Goal: Complete application form

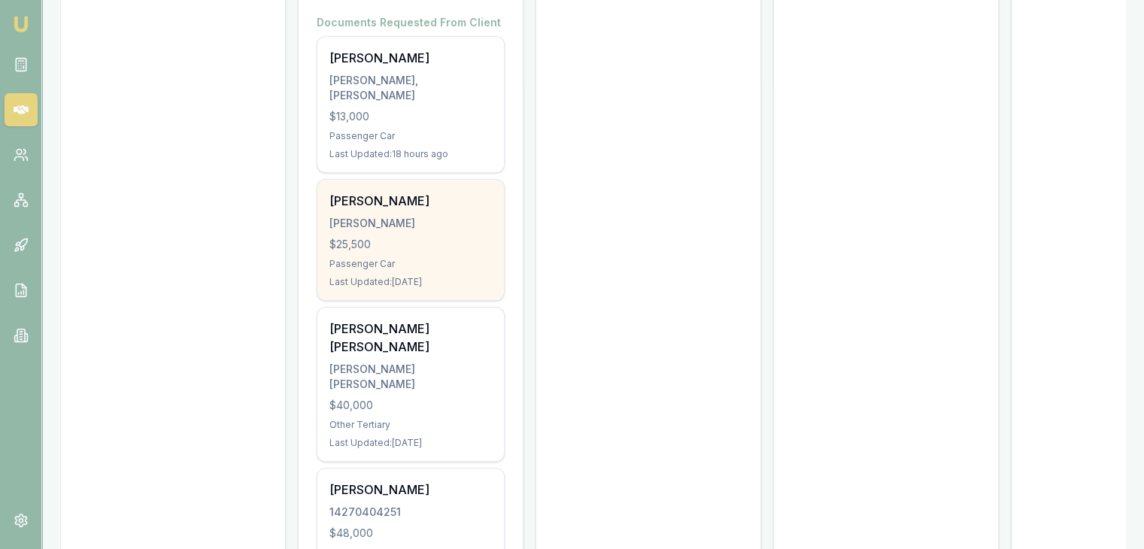
scroll to position [304, 0]
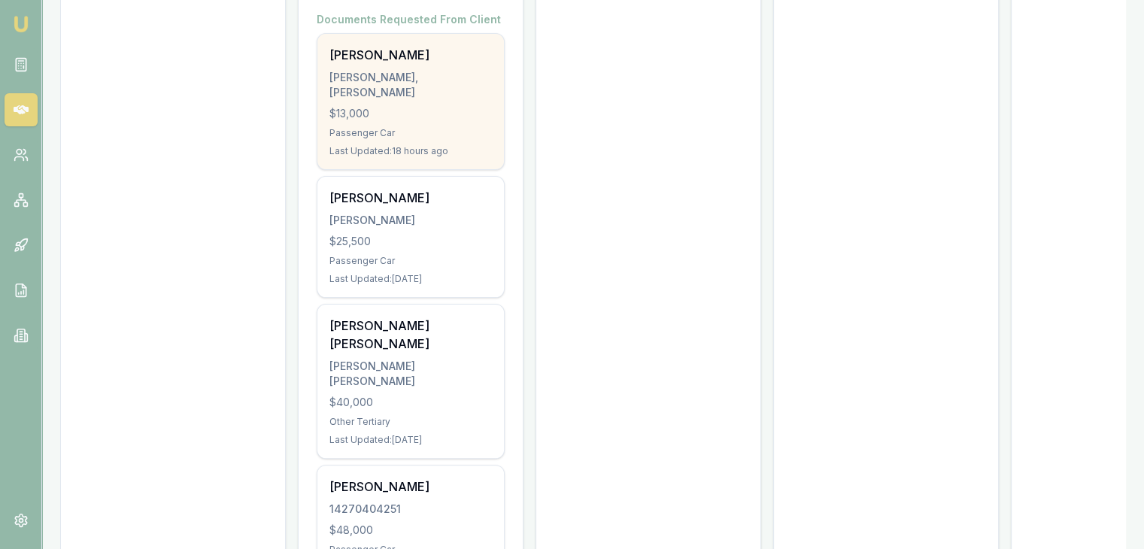
click at [417, 157] on div "Last Updated: 18 hours ago" at bounding box center [411, 151] width 163 height 12
click at [330, 50] on div "[PERSON_NAME]" at bounding box center [411, 55] width 163 height 18
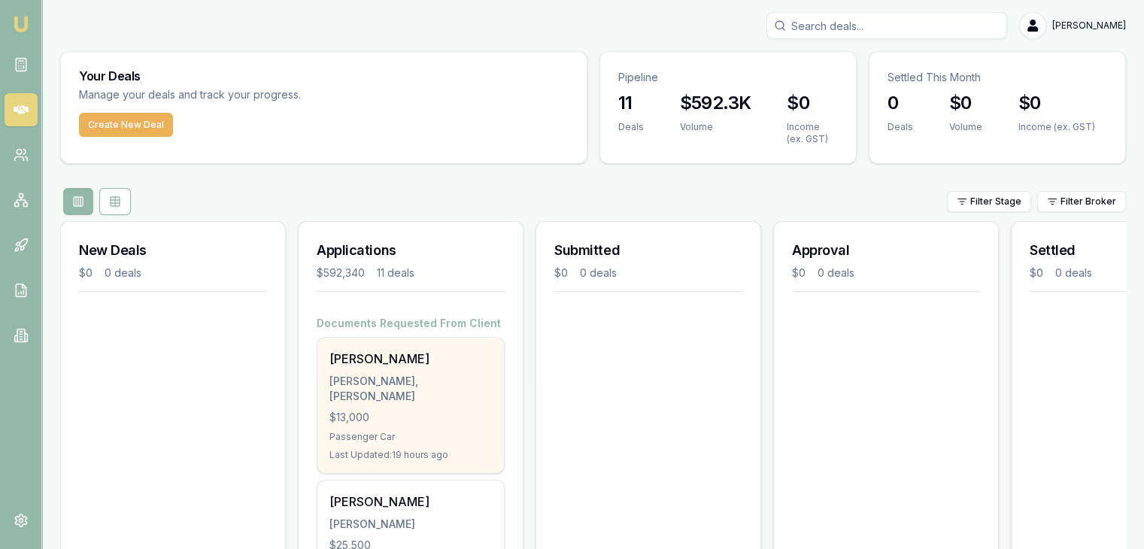
click at [412, 448] on div "Shashank Gubbi Siddalingaprasad GUBBI SIDDALINGAPRASAD, SHASHANK $13,000 Passen…" at bounding box center [410, 405] width 187 height 135
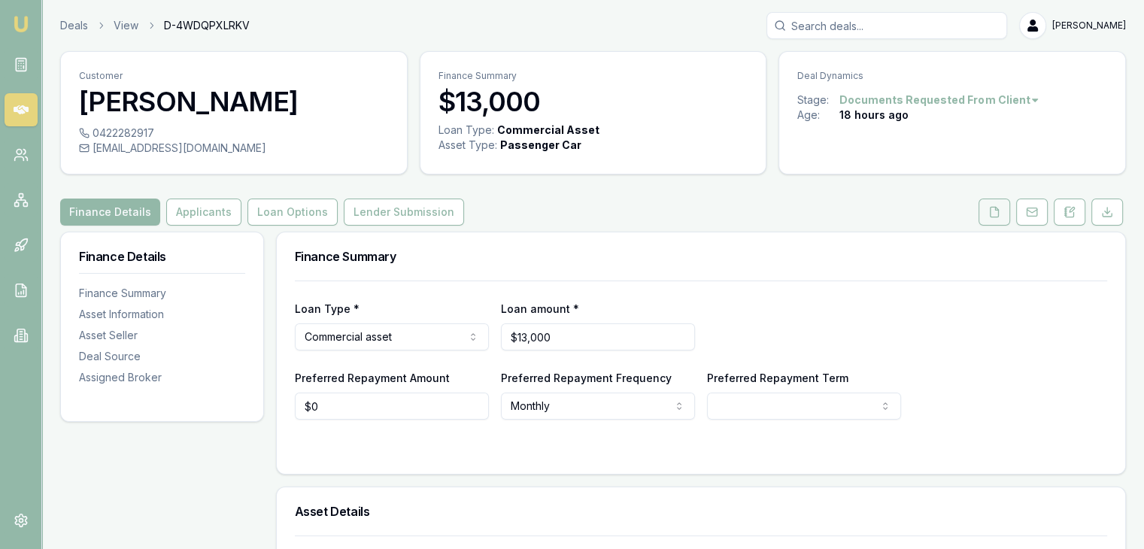
click at [1002, 226] on button at bounding box center [995, 212] width 32 height 27
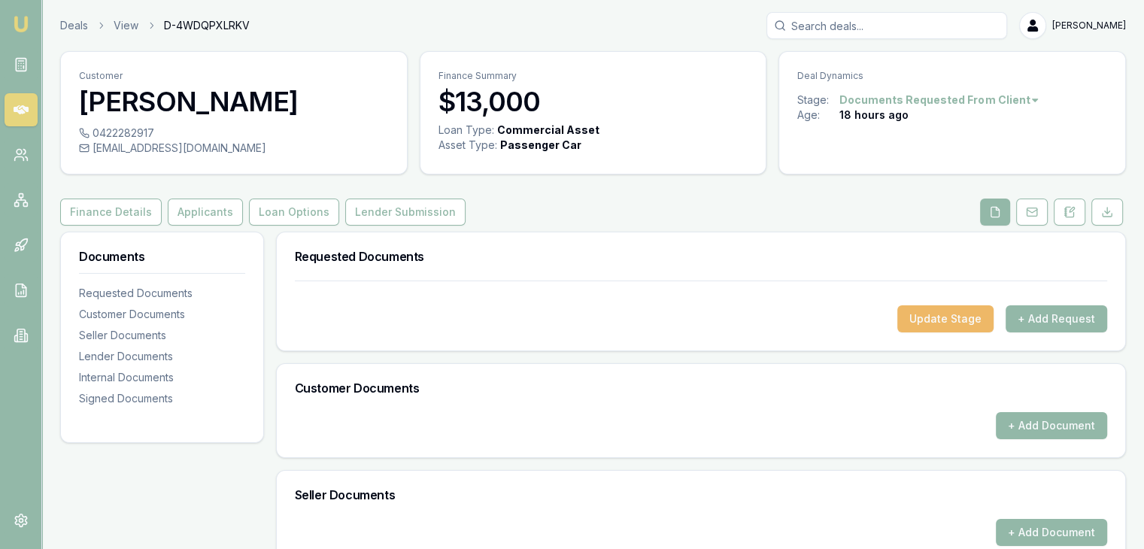
click at [918, 333] on button "Update Stage" at bounding box center [946, 318] width 96 height 27
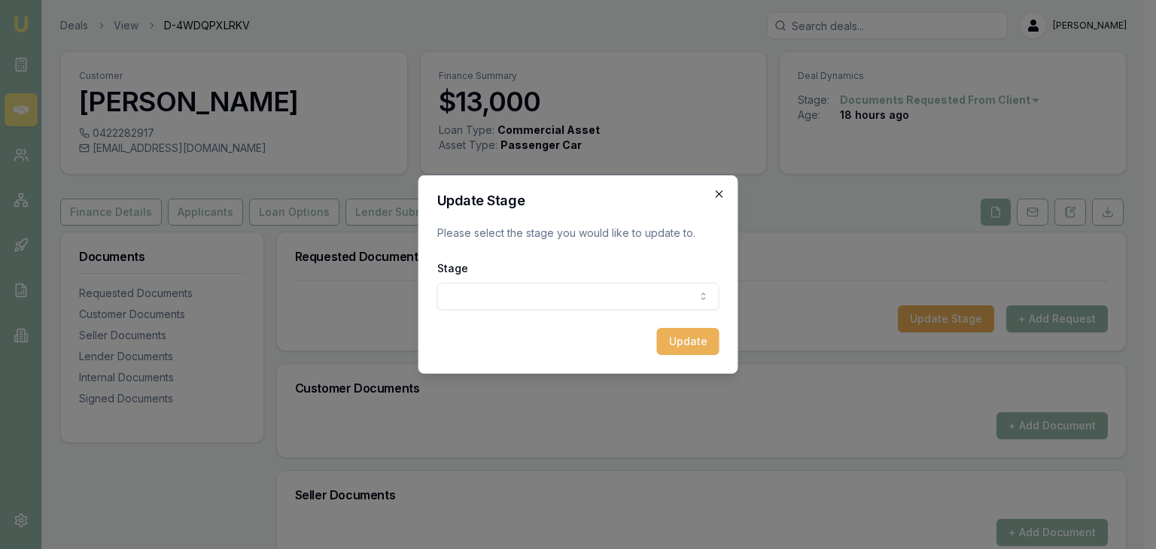
click at [716, 190] on icon "button" at bounding box center [719, 194] width 12 height 12
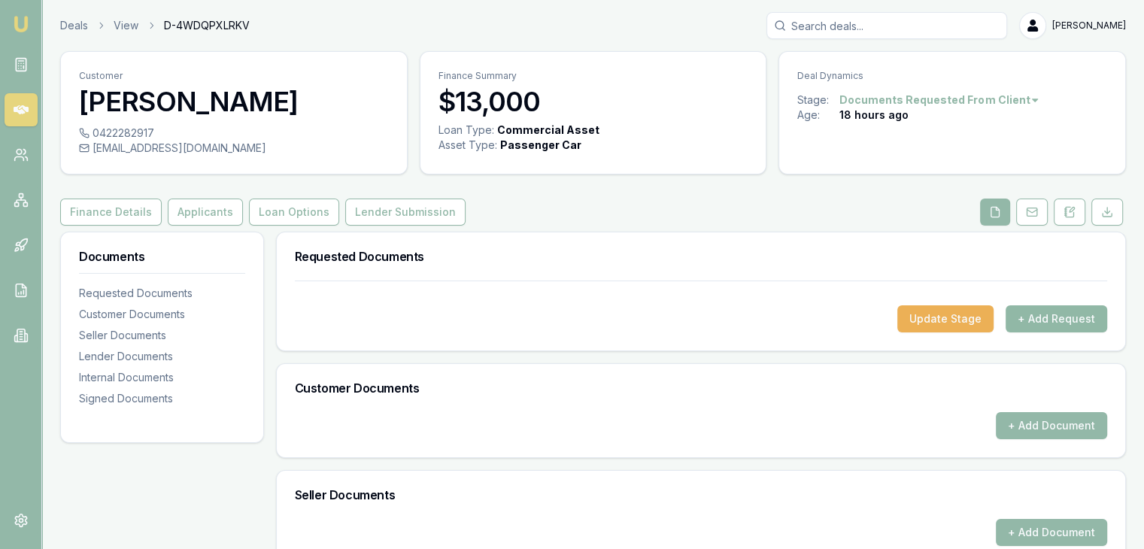
click at [1028, 333] on button "+ Add Request" at bounding box center [1057, 318] width 102 height 27
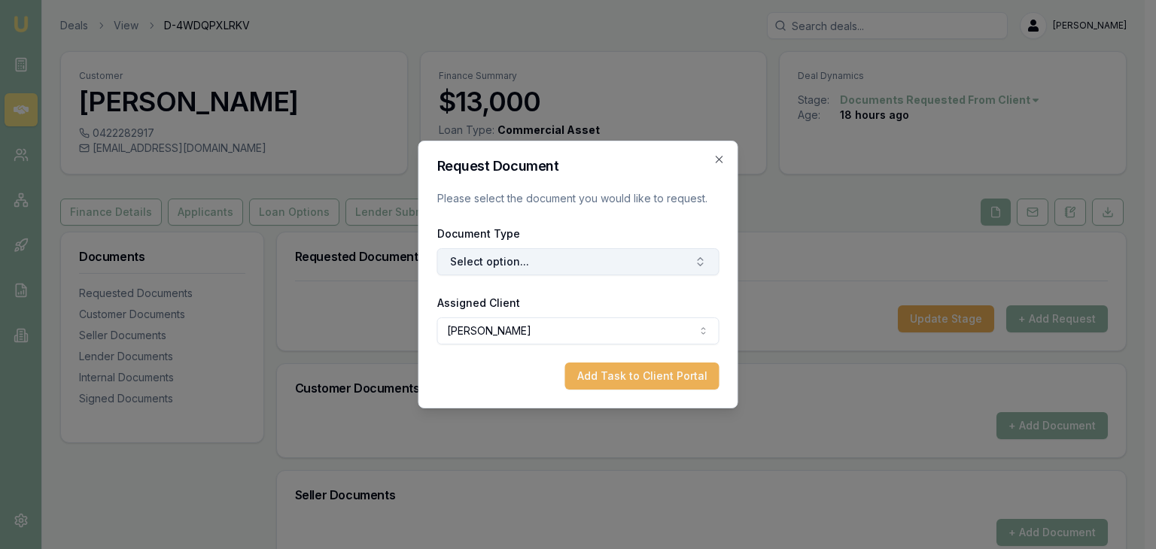
click at [681, 266] on button "Select option..." at bounding box center [578, 261] width 282 height 27
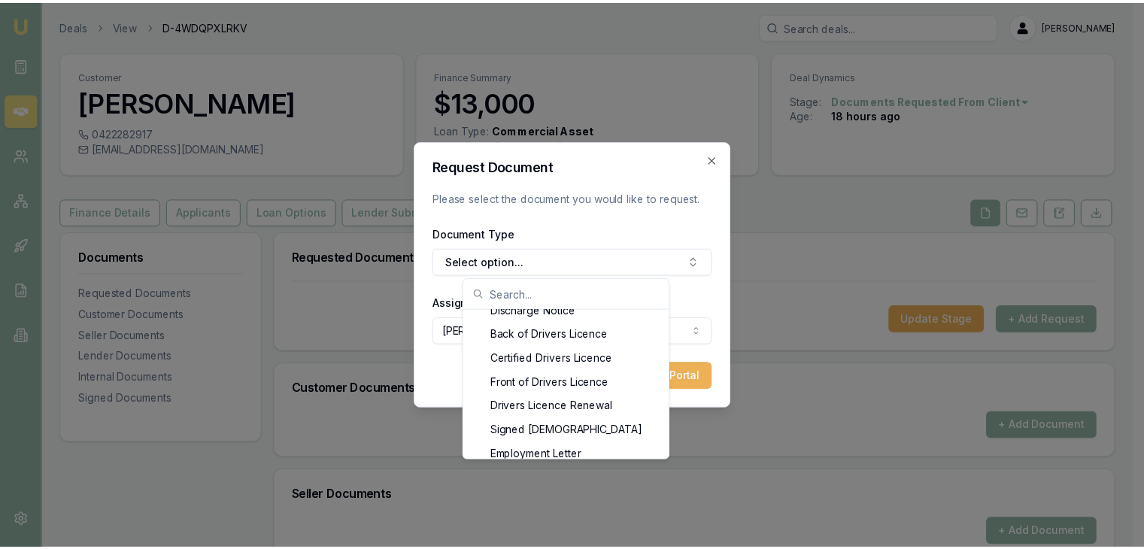
scroll to position [722, 0]
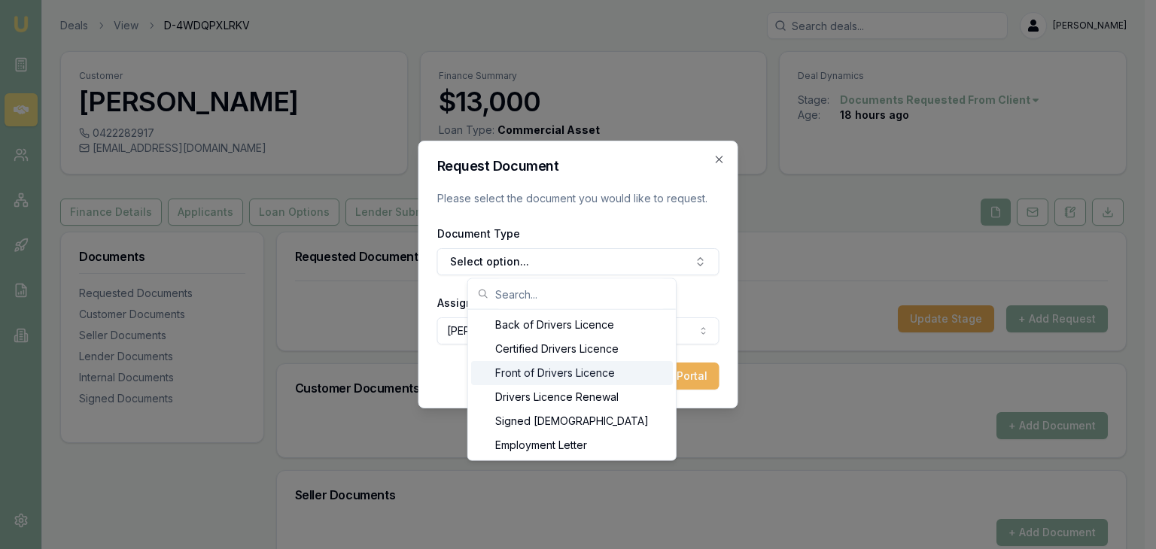
click at [545, 374] on div "Front of Drivers Licence" at bounding box center [572, 373] width 202 height 24
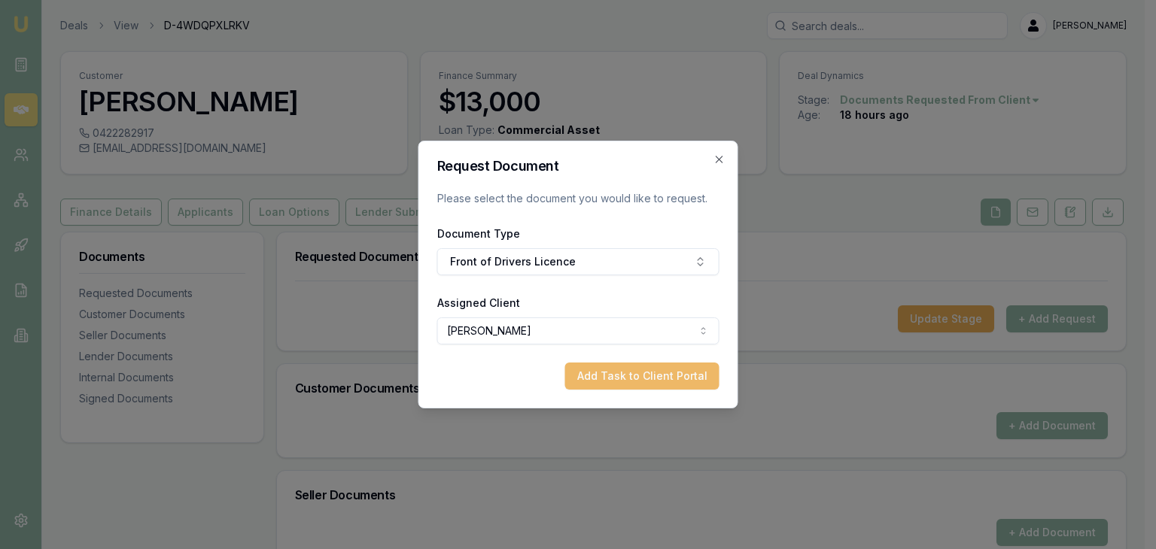
click at [603, 376] on button "Add Task to Client Portal" at bounding box center [642, 376] width 154 height 27
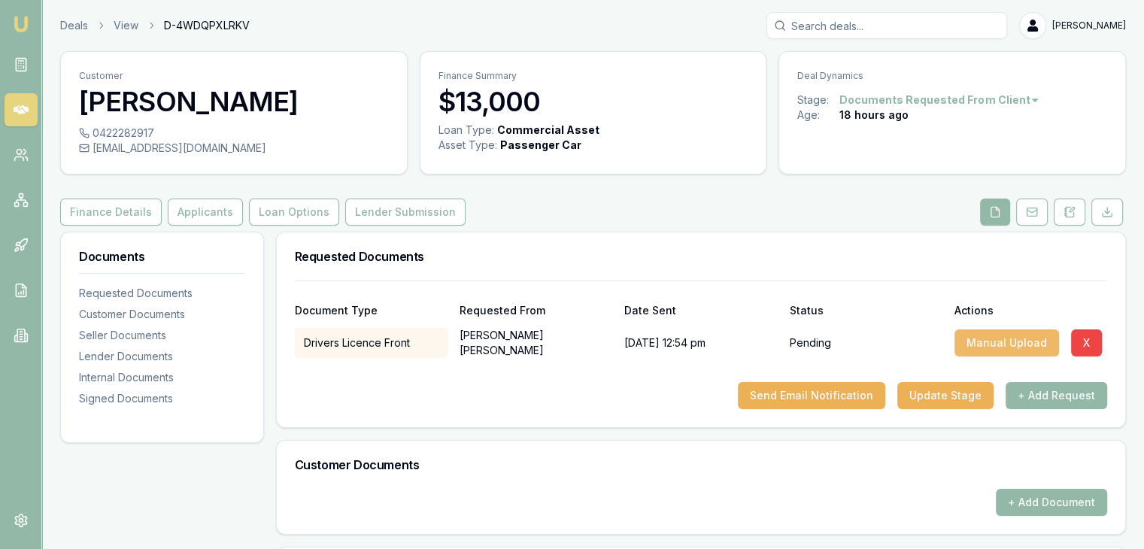
click at [999, 357] on button "Manual Upload" at bounding box center [1007, 343] width 105 height 27
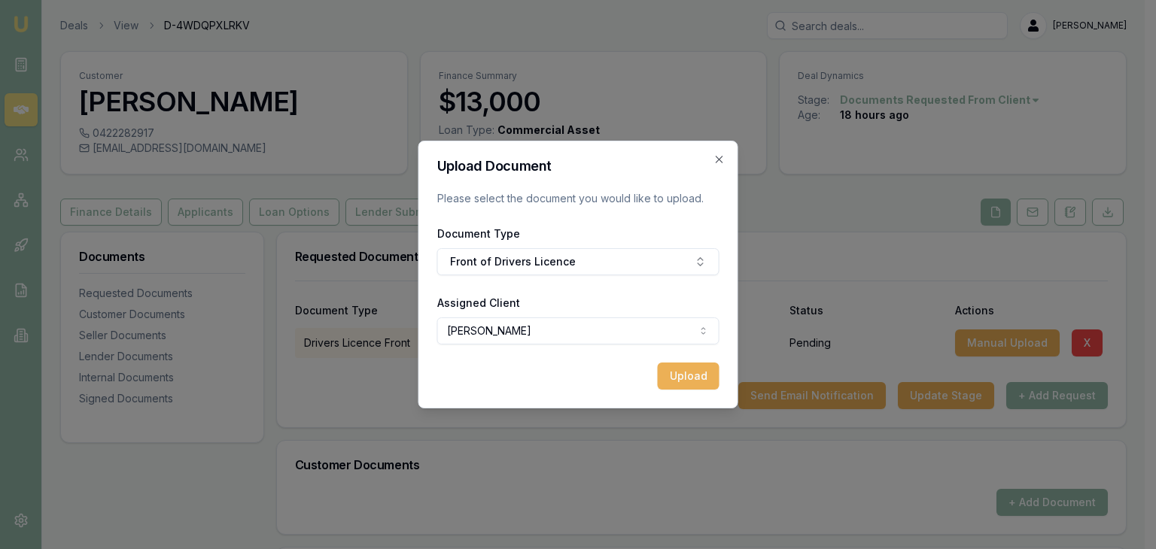
click at [621, 328] on body "Emu Broker Deals View D-4WDQPXLRKV [PERSON_NAME] Toggle Menu Customer [PERSON_N…" at bounding box center [572, 274] width 1144 height 549
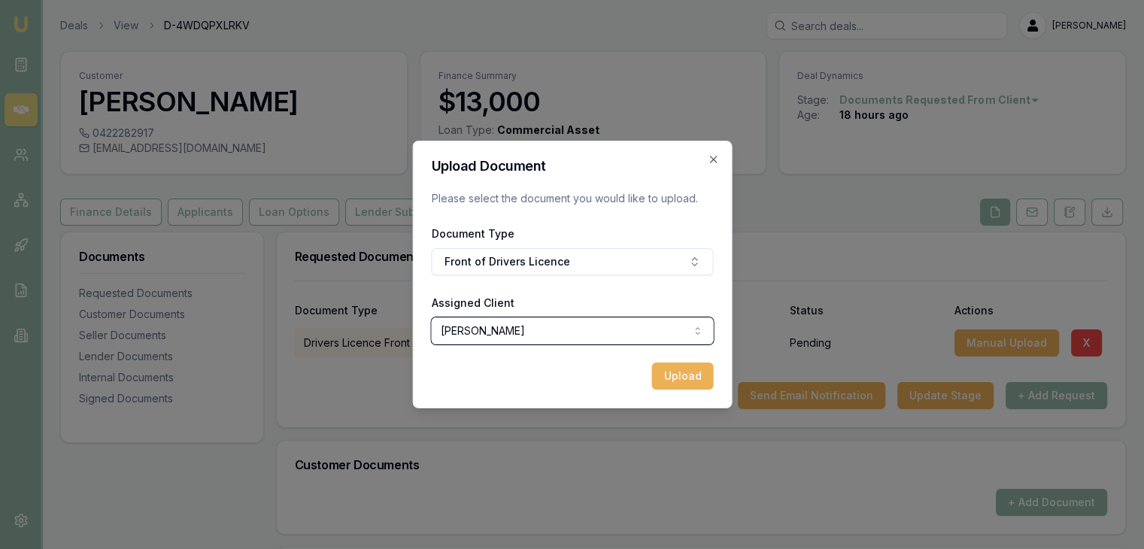
click at [623, 267] on body "Emu Broker Deals View D-4WDQPXLRKV [PERSON_NAME] Toggle Menu Customer [PERSON_N…" at bounding box center [572, 274] width 1144 height 549
click at [623, 267] on button "Front of Drivers Licence" at bounding box center [572, 261] width 282 height 27
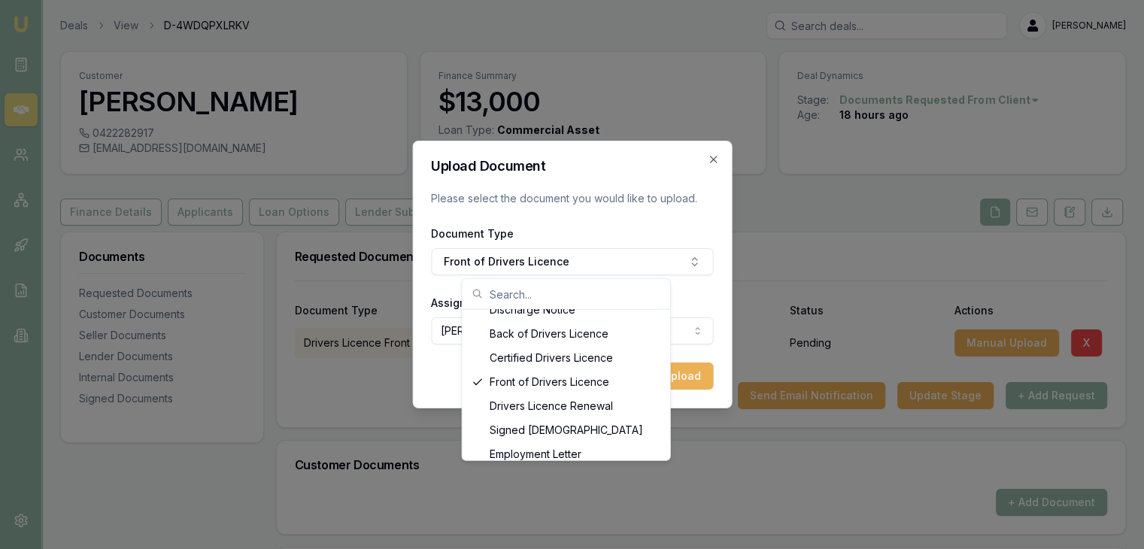
scroll to position [692, 0]
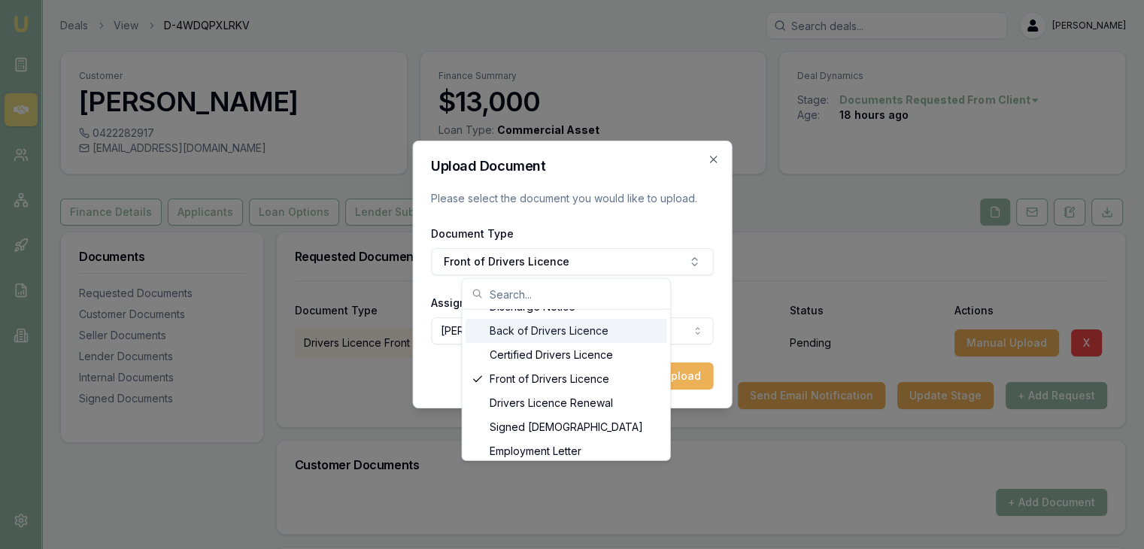
click at [588, 331] on div "Back of Drivers Licence" at bounding box center [567, 331] width 202 height 24
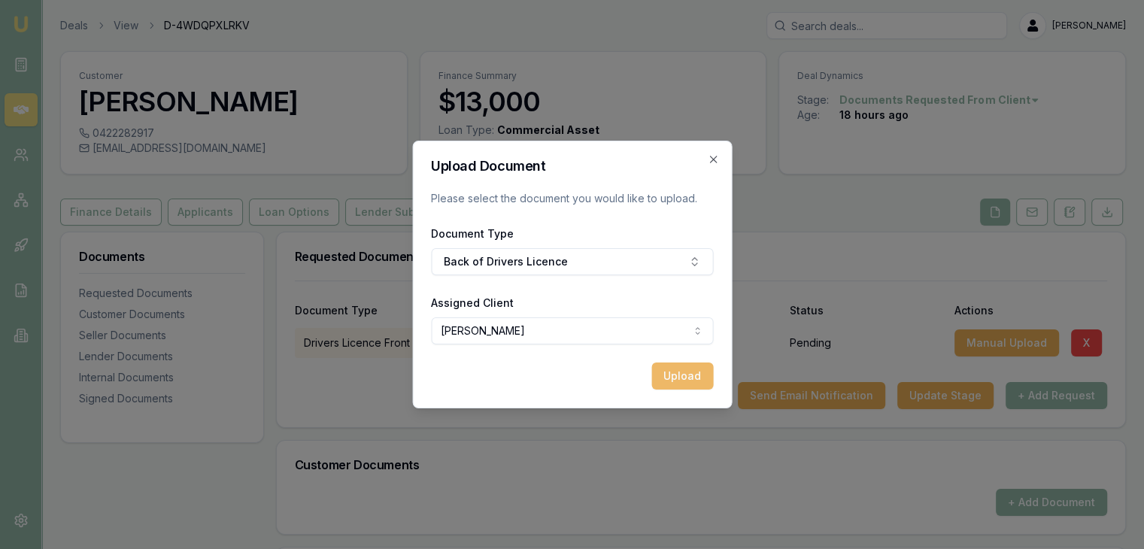
click at [674, 375] on button "Upload" at bounding box center [683, 376] width 62 height 27
click at [714, 163] on icon "button" at bounding box center [713, 159] width 12 height 12
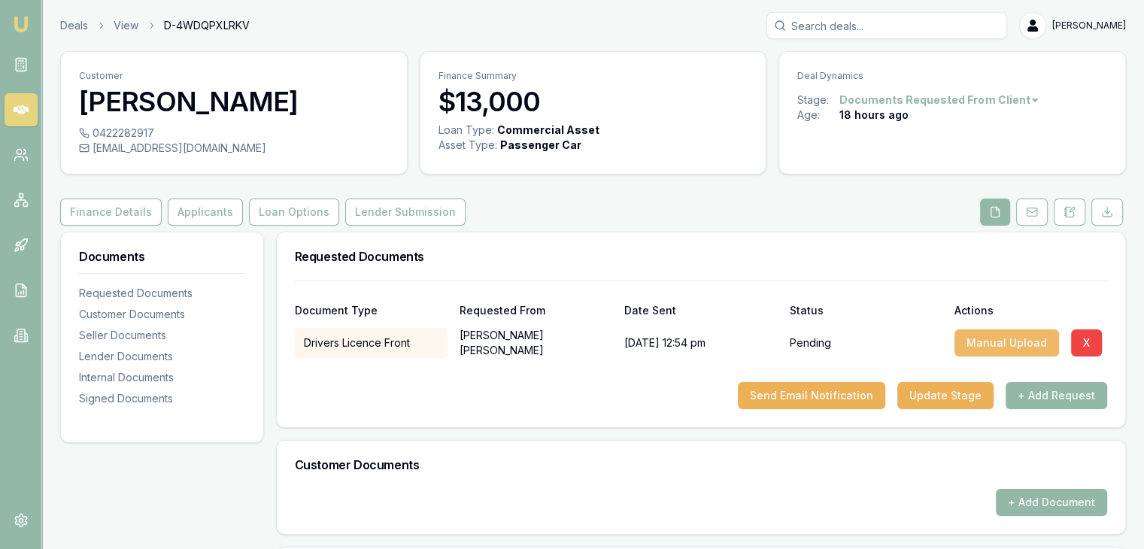
click at [1019, 357] on button "Manual Upload" at bounding box center [1007, 343] width 105 height 27
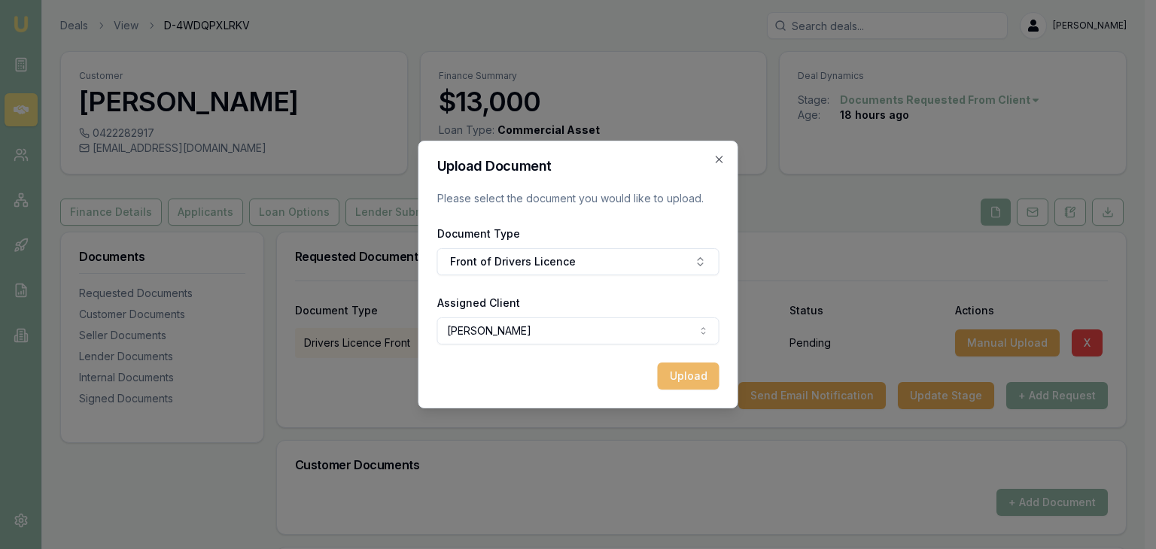
click at [680, 379] on button "Upload" at bounding box center [689, 376] width 62 height 27
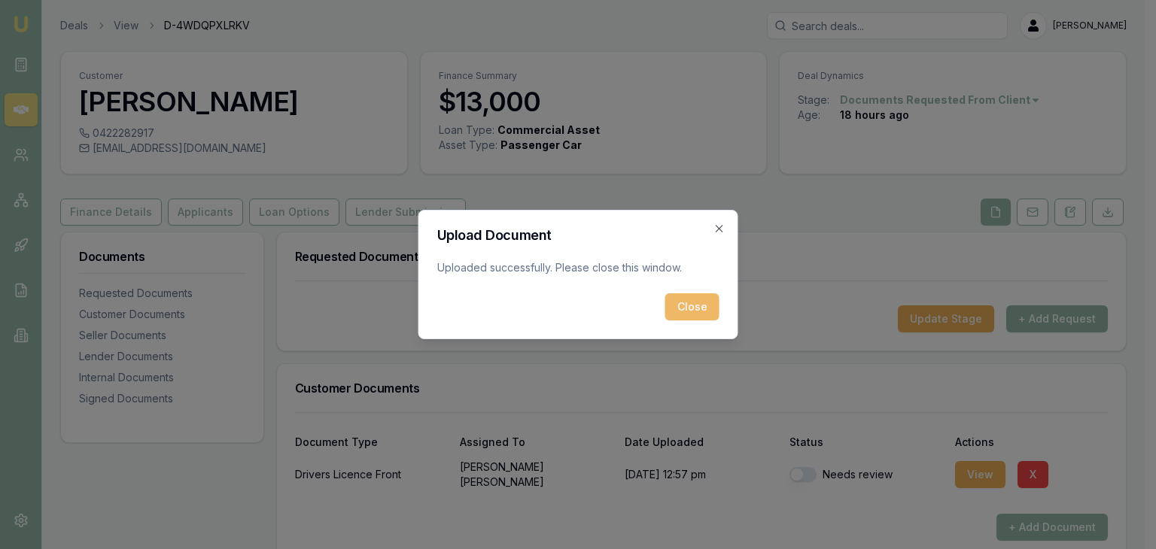
click at [702, 305] on button "Close" at bounding box center [692, 306] width 54 height 27
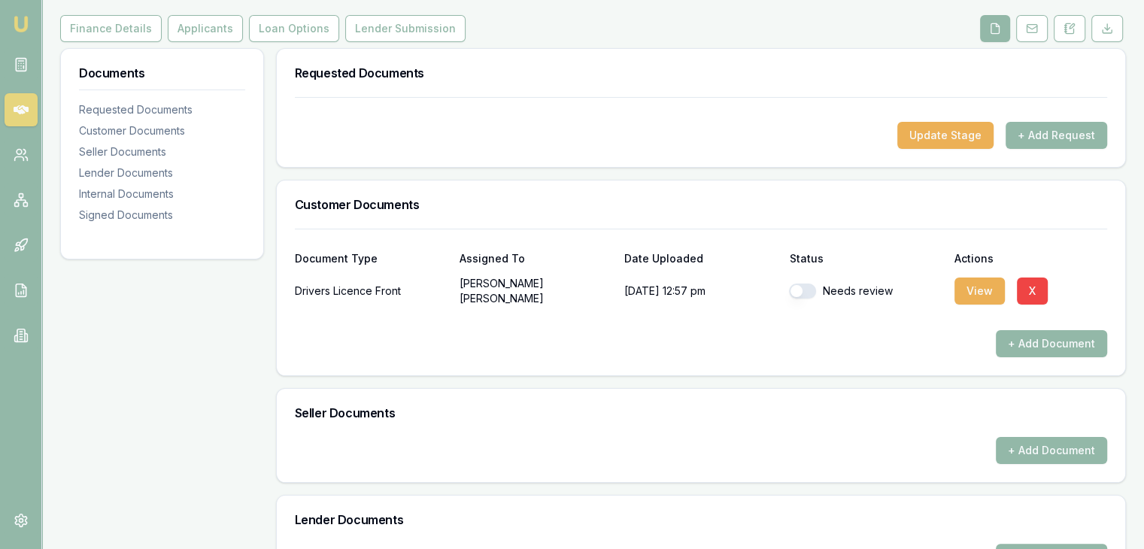
scroll to position [196, 0]
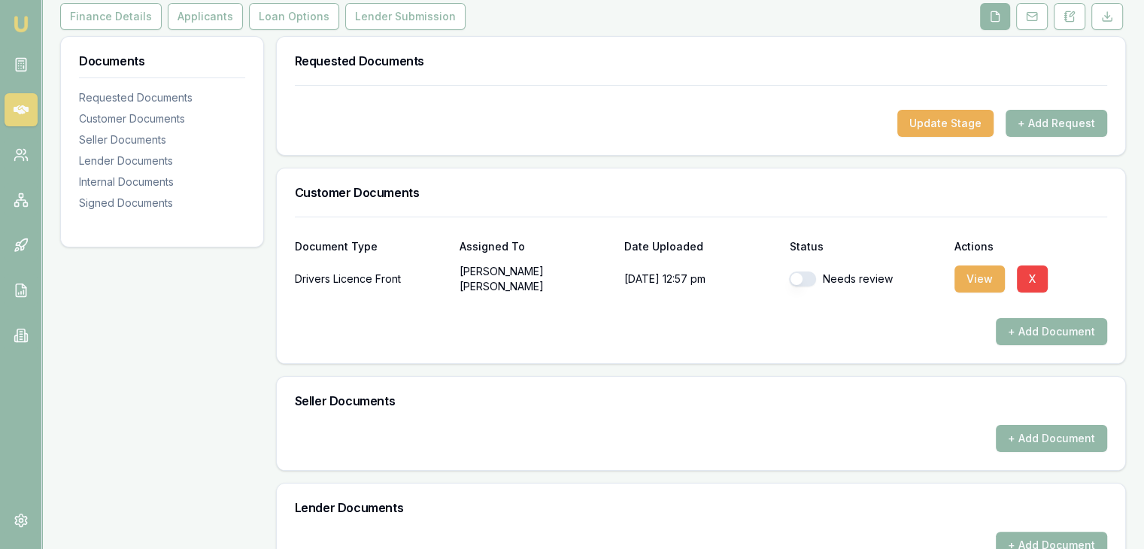
click at [812, 287] on button "button" at bounding box center [802, 279] width 27 height 15
checkbox input "true"
click at [948, 363] on div "Document Type Assigned To Date Uploaded Status Actions Drivers Licence Front [P…" at bounding box center [701, 290] width 849 height 147
click at [843, 398] on div "Requested Documents Update Stage + Add Request Customer Documents Document Type…" at bounding box center [701, 464] width 850 height 857
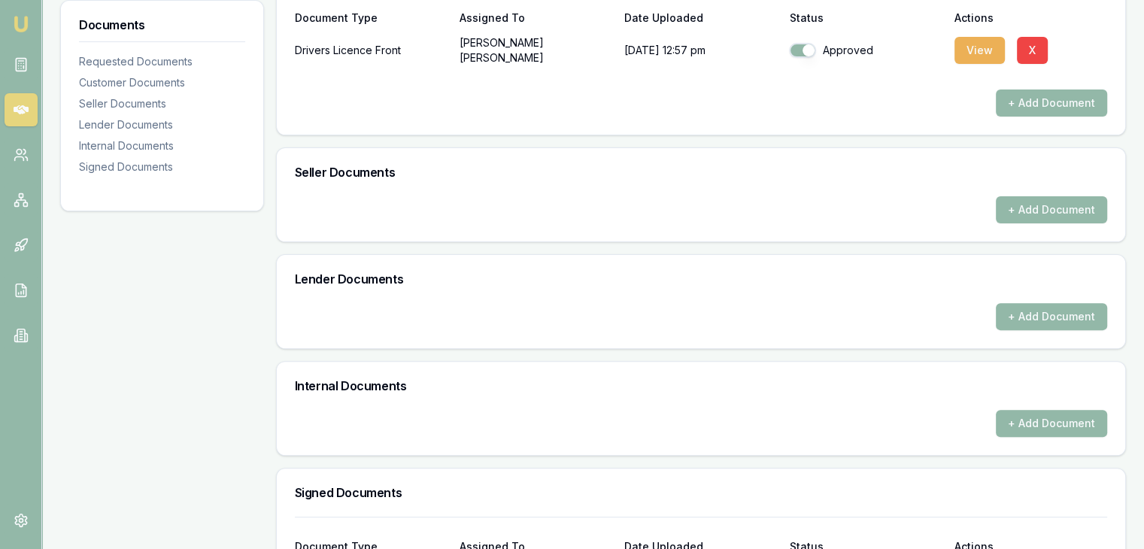
scroll to position [579, 0]
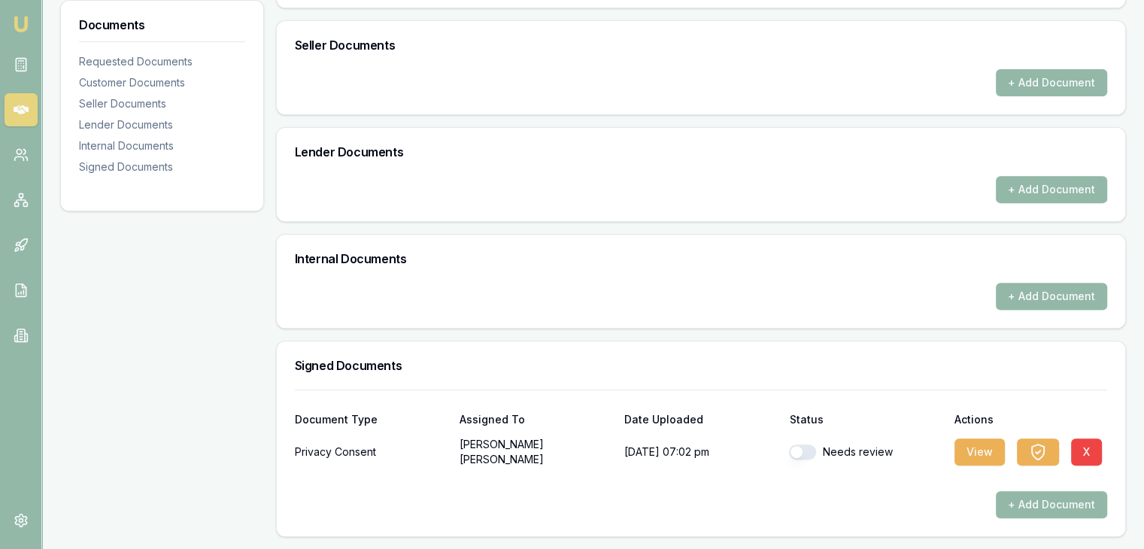
click at [799, 450] on button "button" at bounding box center [802, 452] width 27 height 15
checkbox input "true"
click at [870, 343] on div "Signed Documents" at bounding box center [701, 366] width 849 height 48
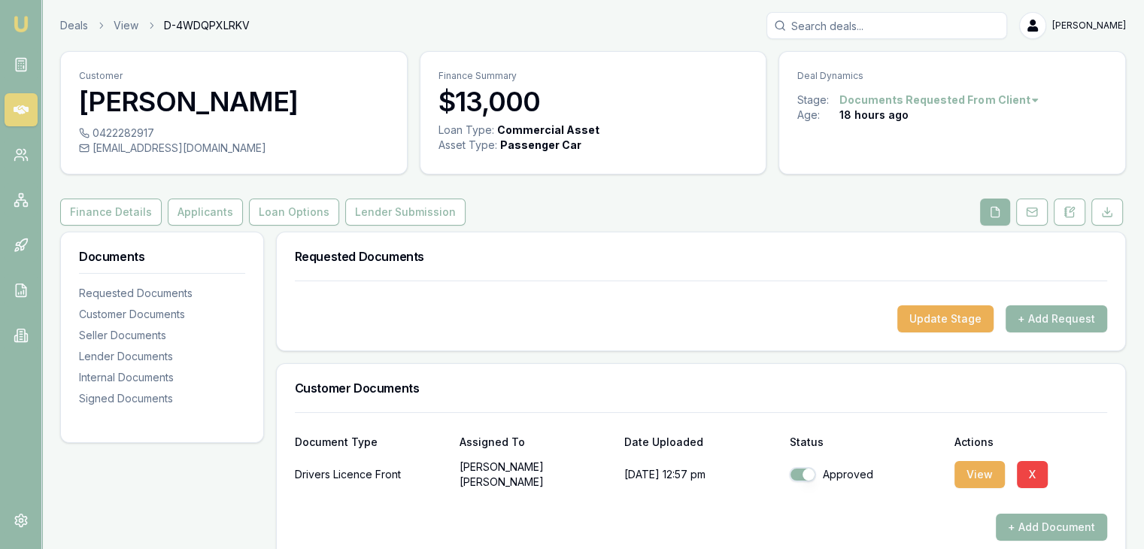
scroll to position [0, 0]
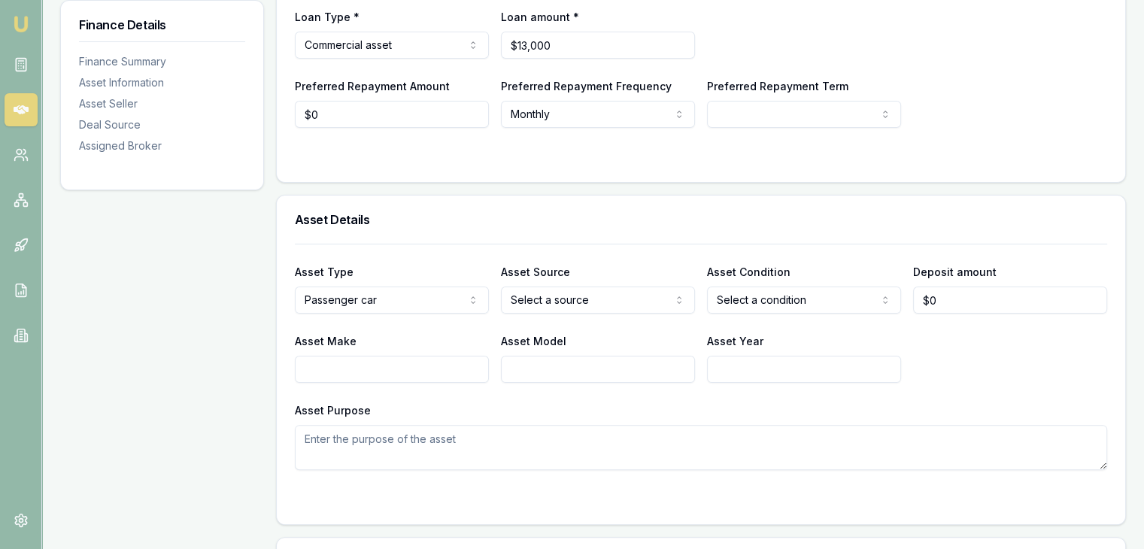
scroll to position [337, 0]
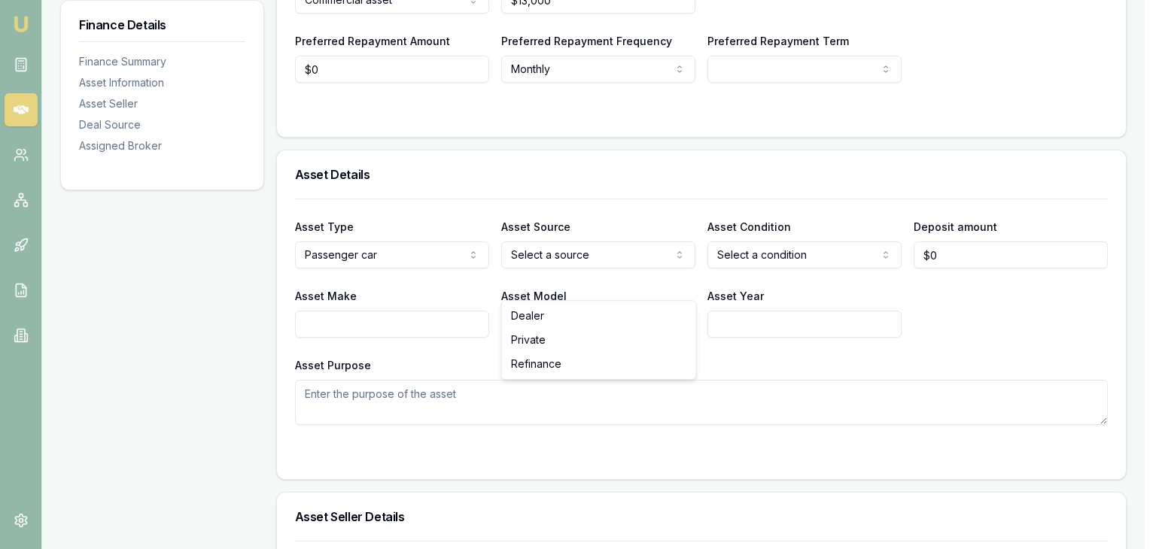
select select "USED"
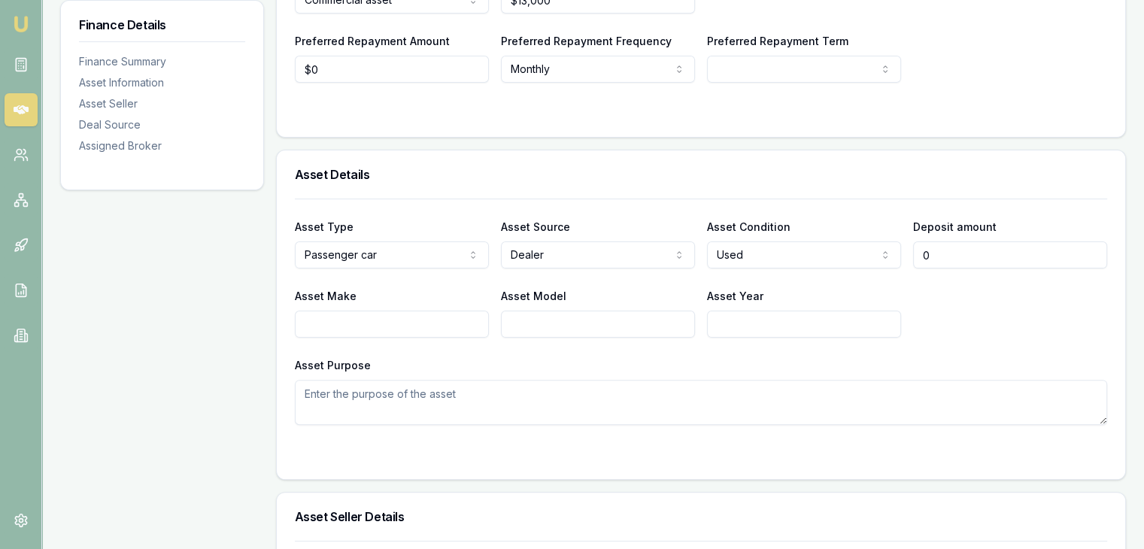
click at [966, 269] on input "0" at bounding box center [1010, 255] width 194 height 27
type input "0"
type input "$17,000"
click at [939, 377] on div "Asset Type Passenger car Passenger car Electric vehicle Light commercial Other …" at bounding box center [701, 312] width 813 height 226
click at [357, 338] on input "Asset Make" at bounding box center [392, 324] width 194 height 27
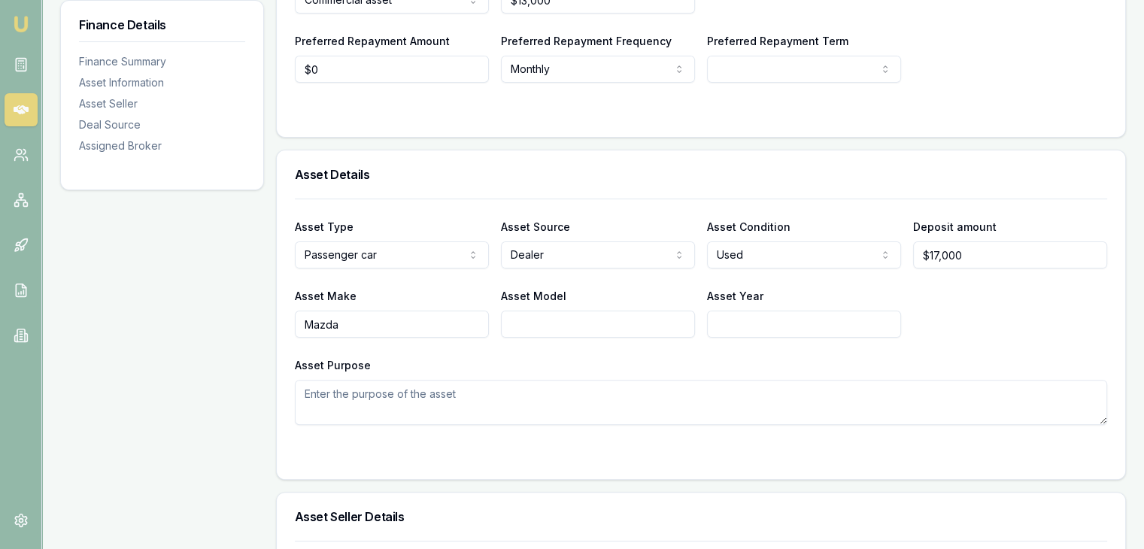
type input "Mazda"
type input "6"
click at [754, 338] on input "Asset Year" at bounding box center [804, 324] width 194 height 27
type input "2018"
click at [1006, 338] on div "Asset Make Mazda Asset Model 6 Asset Year 2018" at bounding box center [701, 312] width 813 height 51
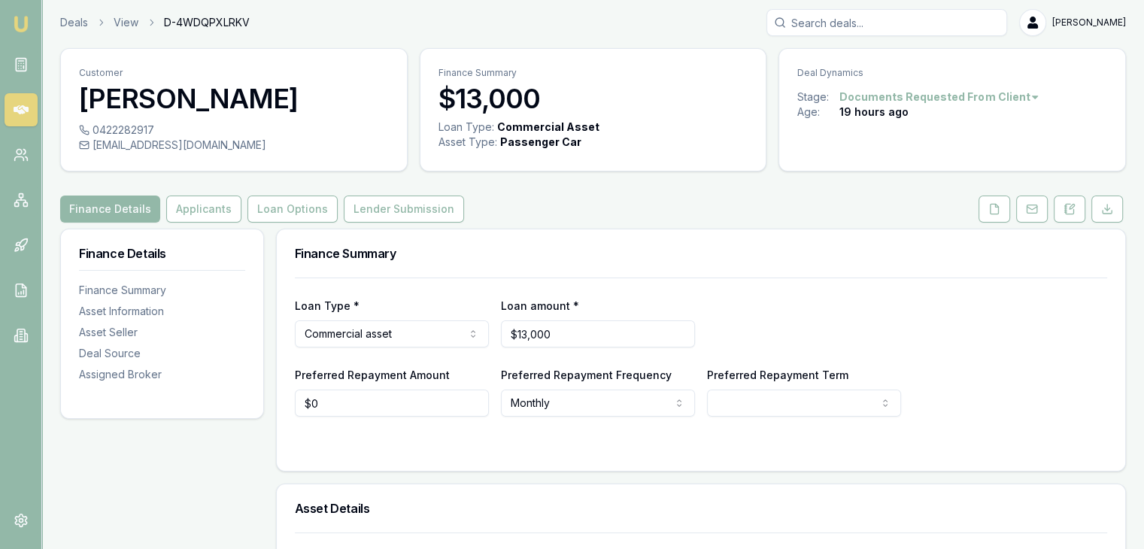
scroll to position [0, 0]
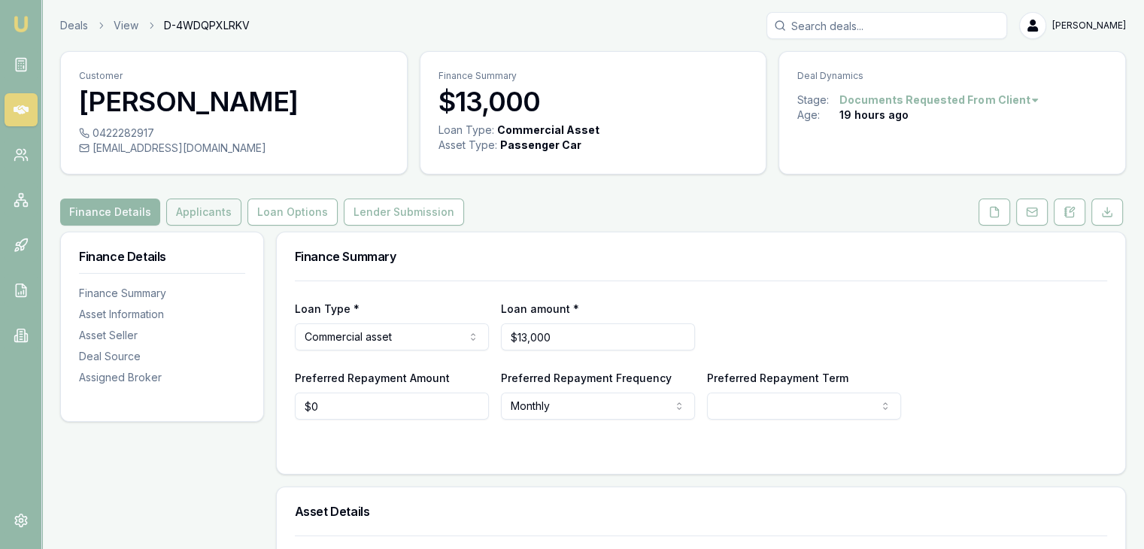
click at [205, 226] on button "Applicants" at bounding box center [203, 212] width 75 height 27
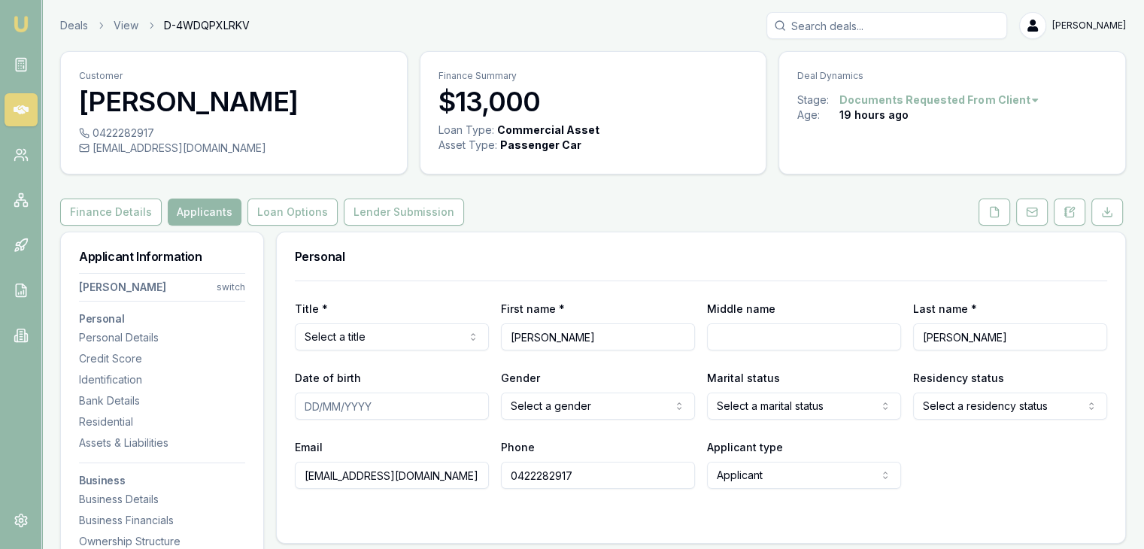
scroll to position [77, 0]
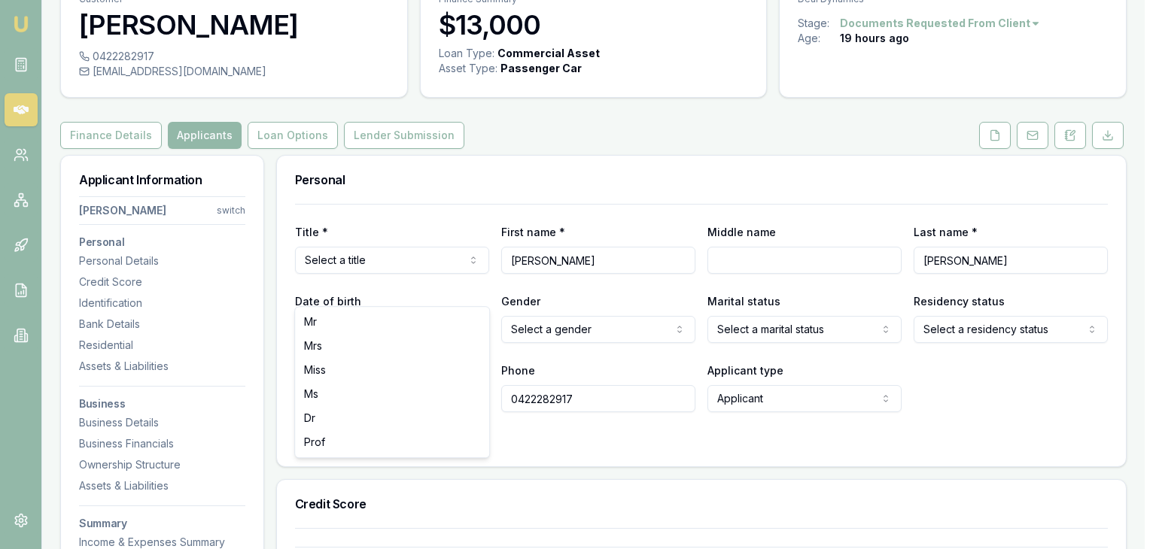
click at [424, 285] on html "Emu Broker Deals View D-4WDQPXLRKV Pinkesh Patel Toggle Menu Customer Shashank …" at bounding box center [578, 197] width 1156 height 549
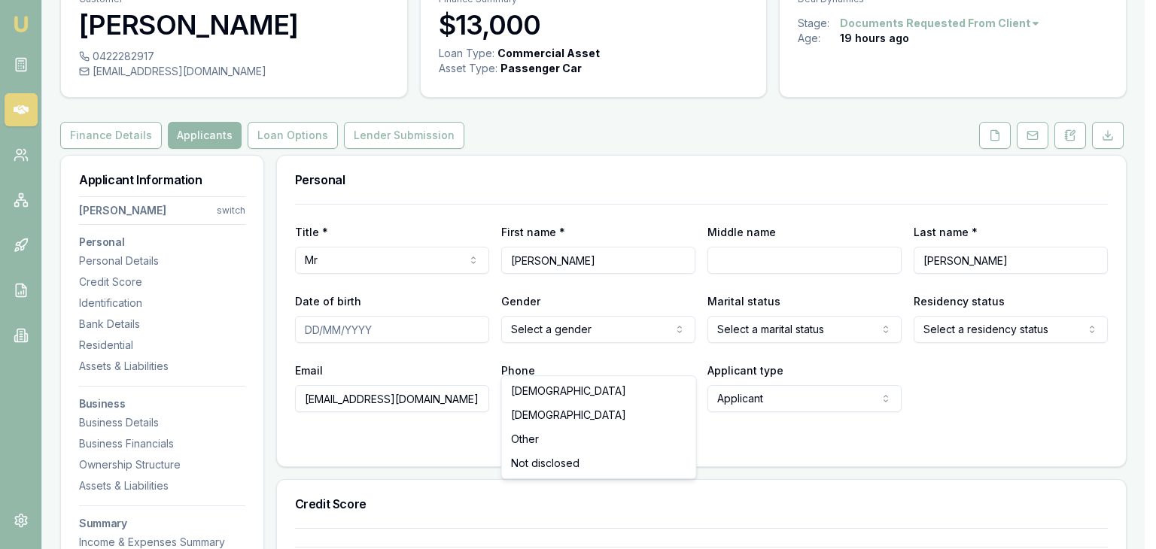
click at [521, 363] on html "Emu Broker Deals View D-4WDQPXLRKV Pinkesh Patel Toggle Menu Customer Shashank …" at bounding box center [578, 197] width 1156 height 549
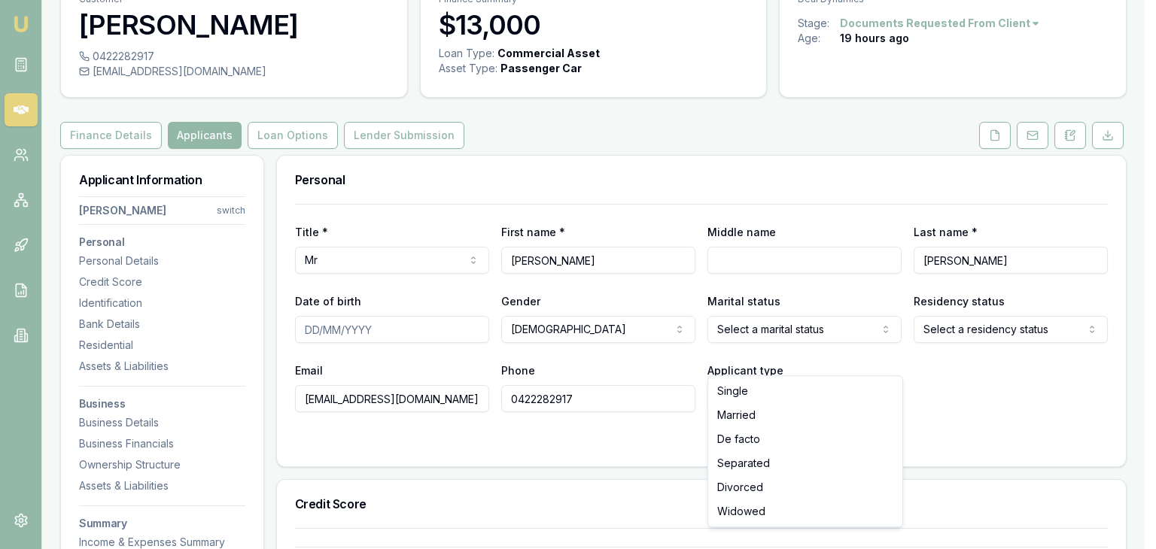
click at [729, 359] on html "Emu Broker Deals View D-4WDQPXLRKV Pinkesh Patel Toggle Menu Customer Shashank …" at bounding box center [578, 197] width 1156 height 549
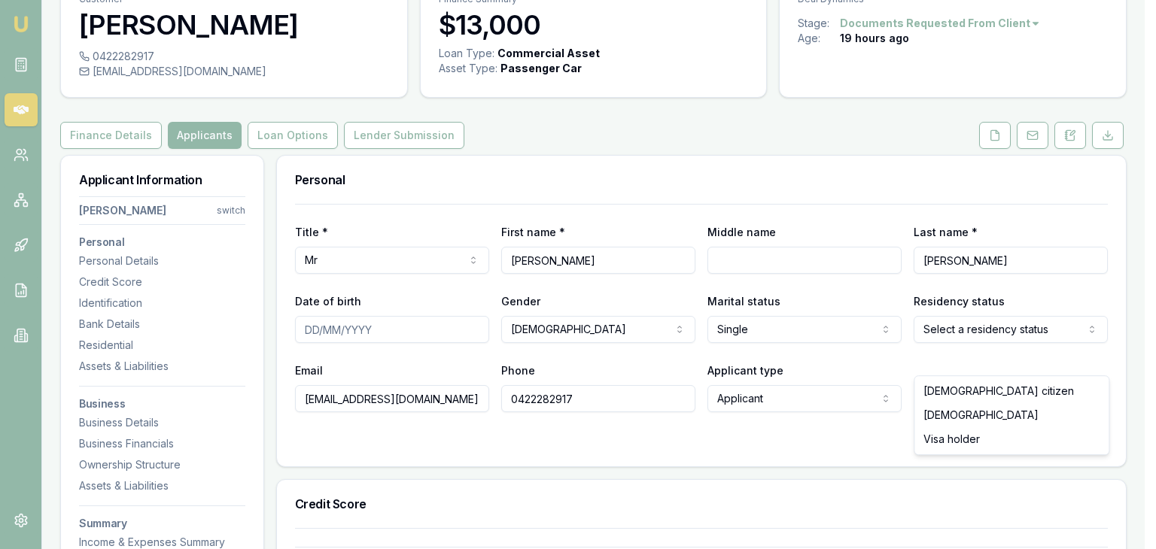
click at [928, 358] on html "Emu Broker Deals View D-4WDQPXLRKV Pinkesh Patel Toggle Menu Customer Shashank …" at bounding box center [578, 197] width 1156 height 549
select select "VISA_HOLDER"
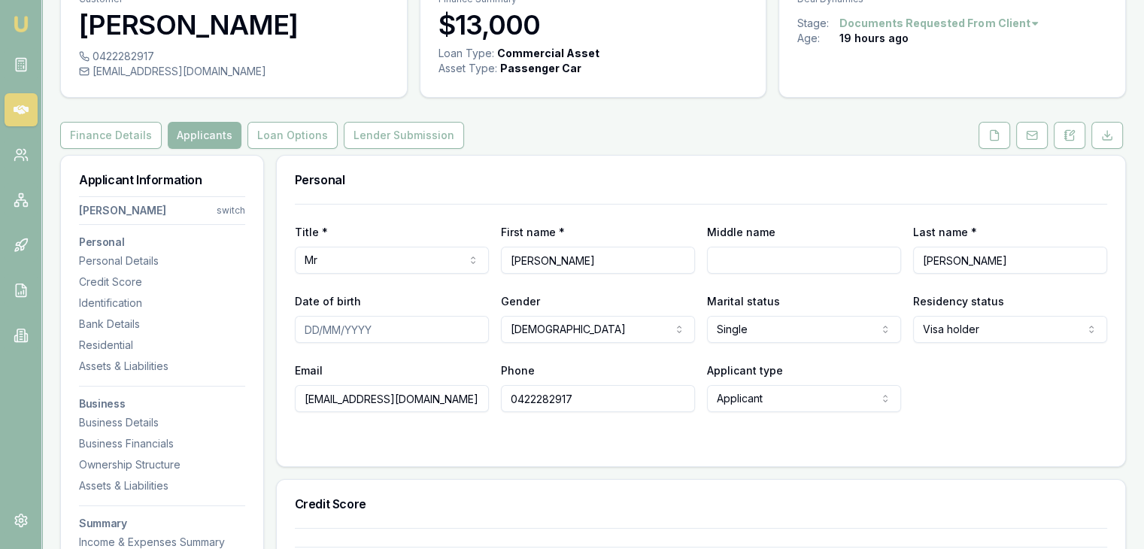
click at [306, 343] on input "Date of birth" at bounding box center [392, 329] width 194 height 27
type input "08/04/1999"
click at [980, 404] on div "Email shashankgubbi2001@gmail.com Phone 0422282917 Applicant type Applicant App…" at bounding box center [701, 386] width 813 height 51
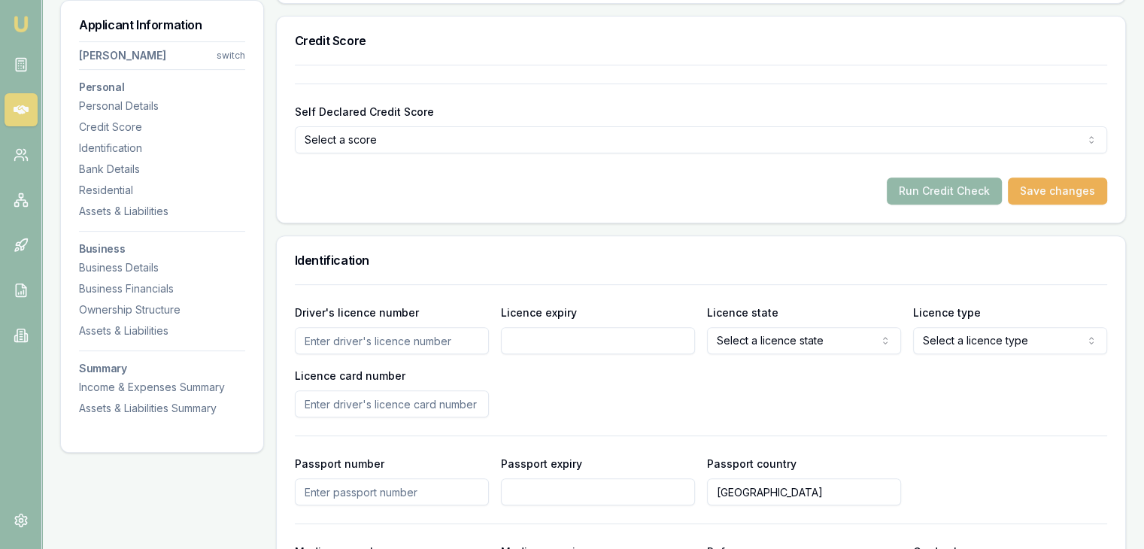
scroll to position [542, 0]
click at [373, 353] on input "Driver's licence number" at bounding box center [392, 339] width 194 height 27
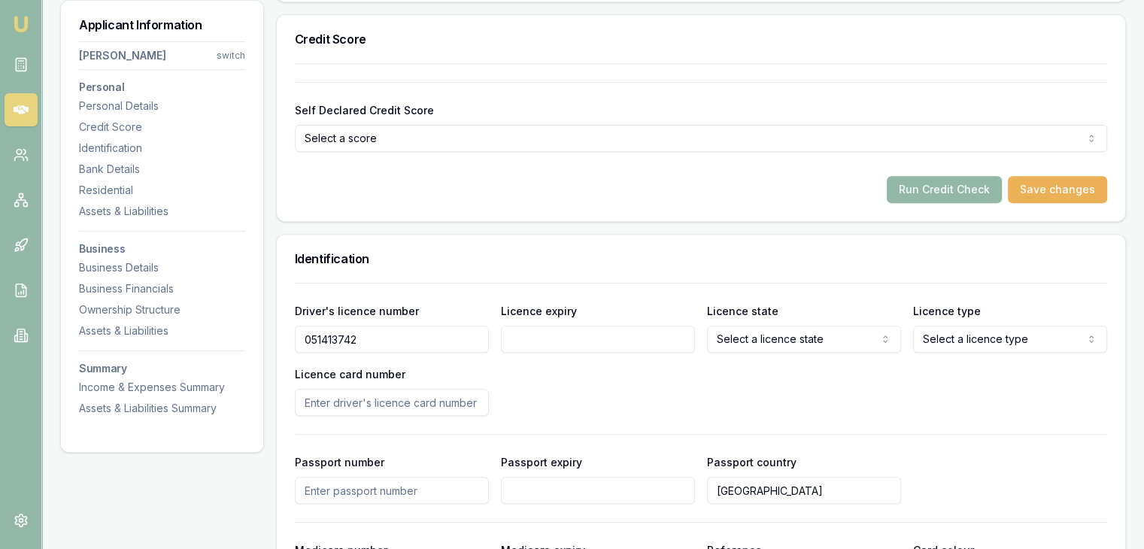
type input "051413742"
click at [651, 353] on input "Licence expiry" at bounding box center [598, 339] width 194 height 27
type input "22/08/2026"
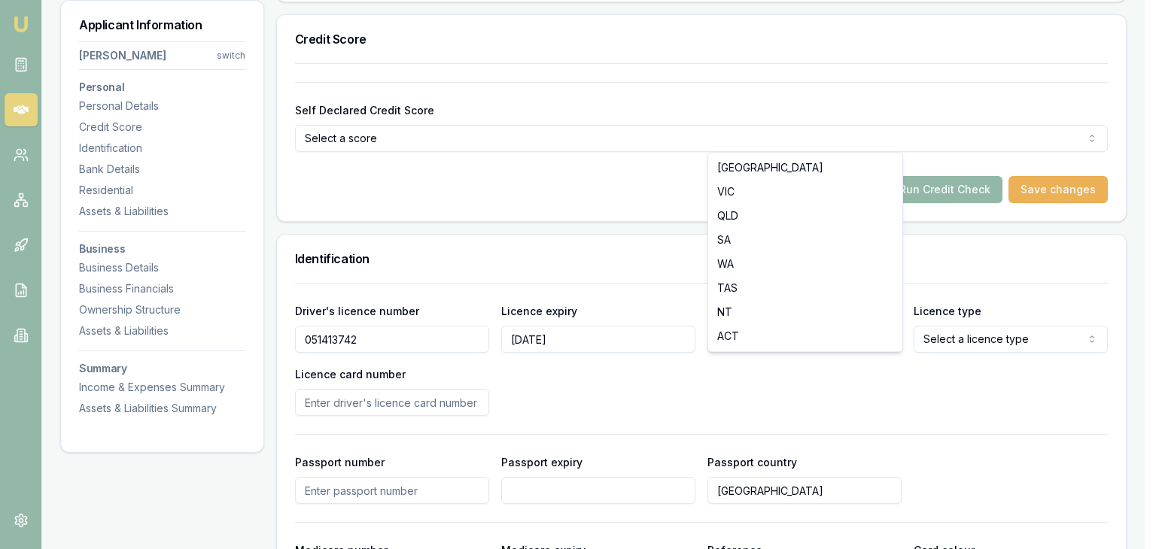
select select "VIC"
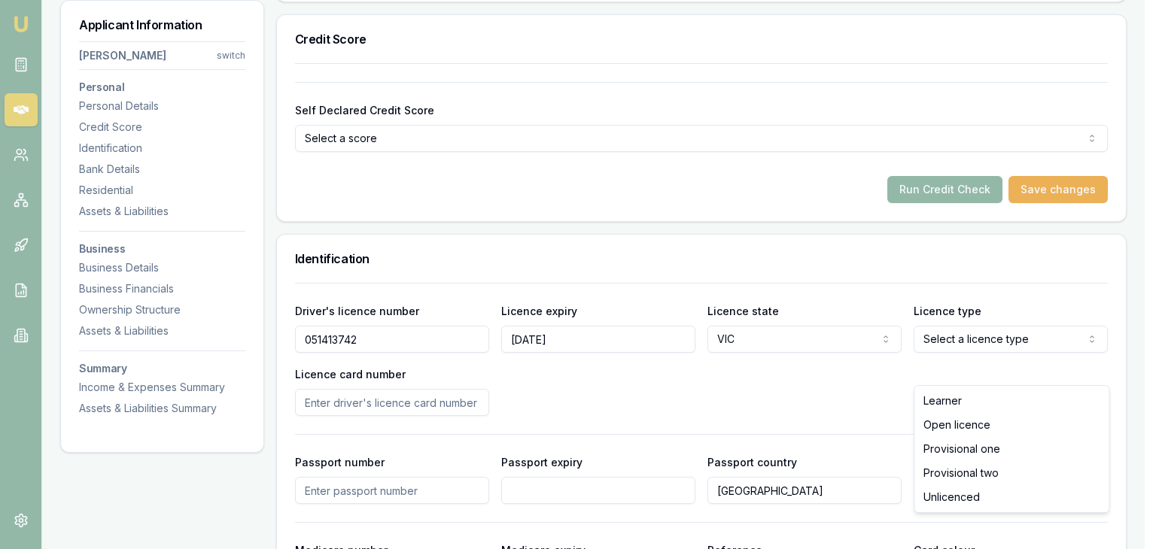
select select "OPEN_LICENCE"
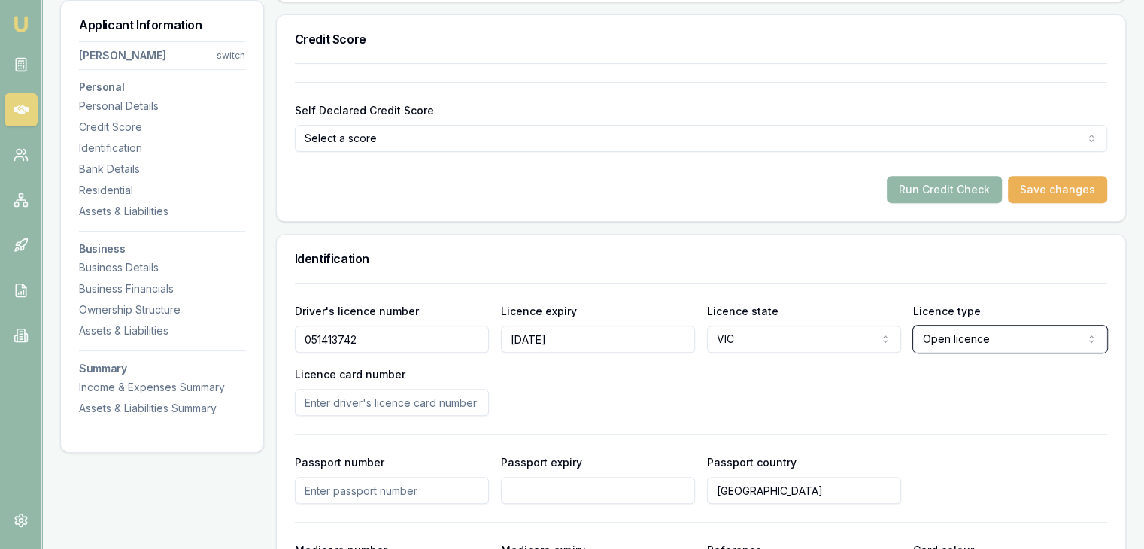
select select
click at [344, 416] on input "Licence card number" at bounding box center [392, 402] width 194 height 27
type input "P12"
type input "P"
type input "P1291413"
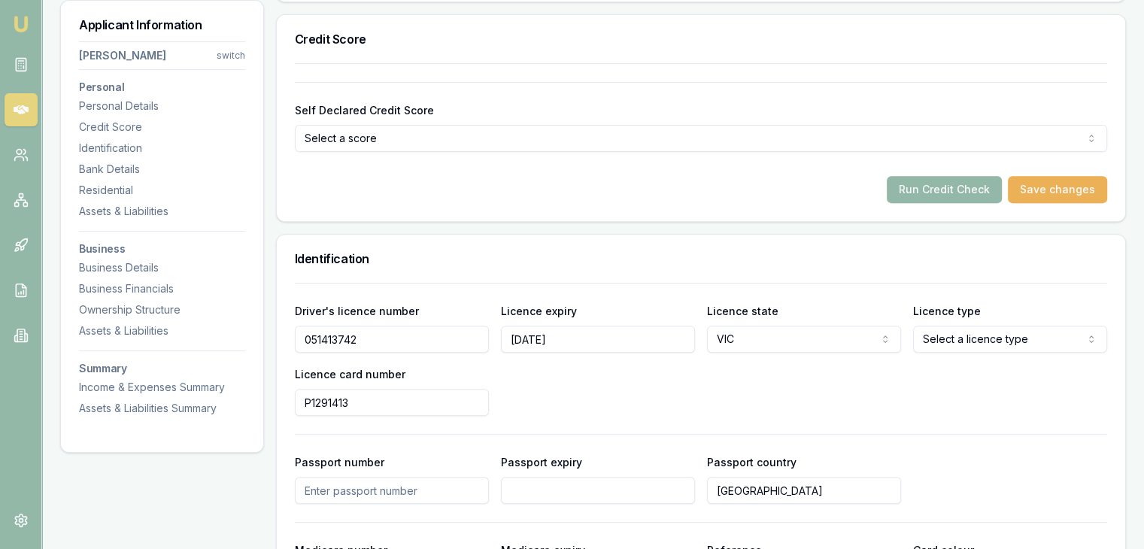
click at [782, 416] on div "Driver's licence number 051413742 Licence expiry 22/08/2026 Licence state VIC N…" at bounding box center [701, 359] width 813 height 114
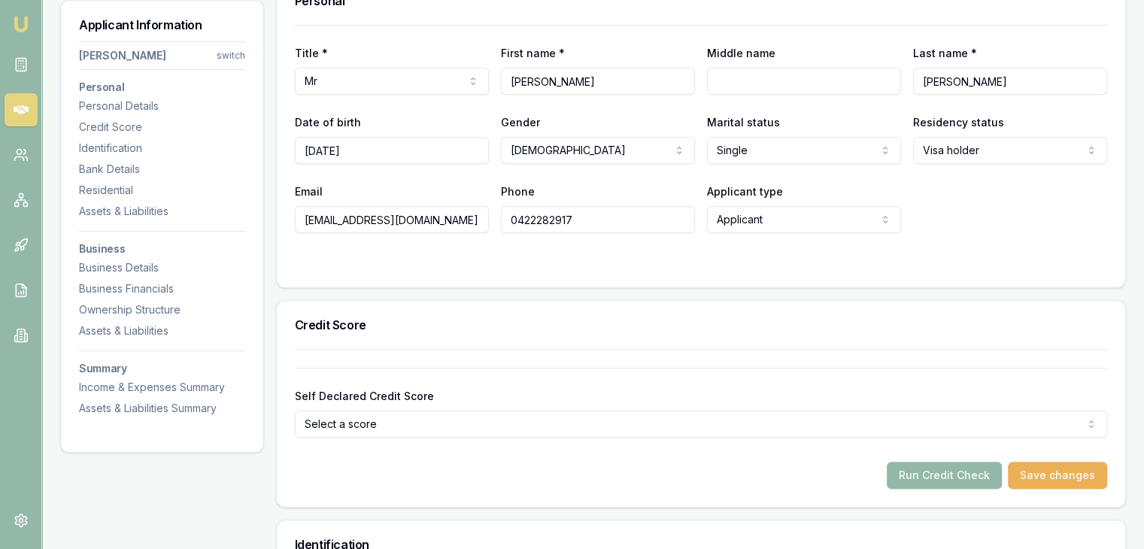
scroll to position [255, 0]
drag, startPoint x: 502, startPoint y: 112, endPoint x: 577, endPoint y: 108, distance: 75.3
click at [577, 96] on input "[PERSON_NAME]" at bounding box center [598, 81] width 194 height 27
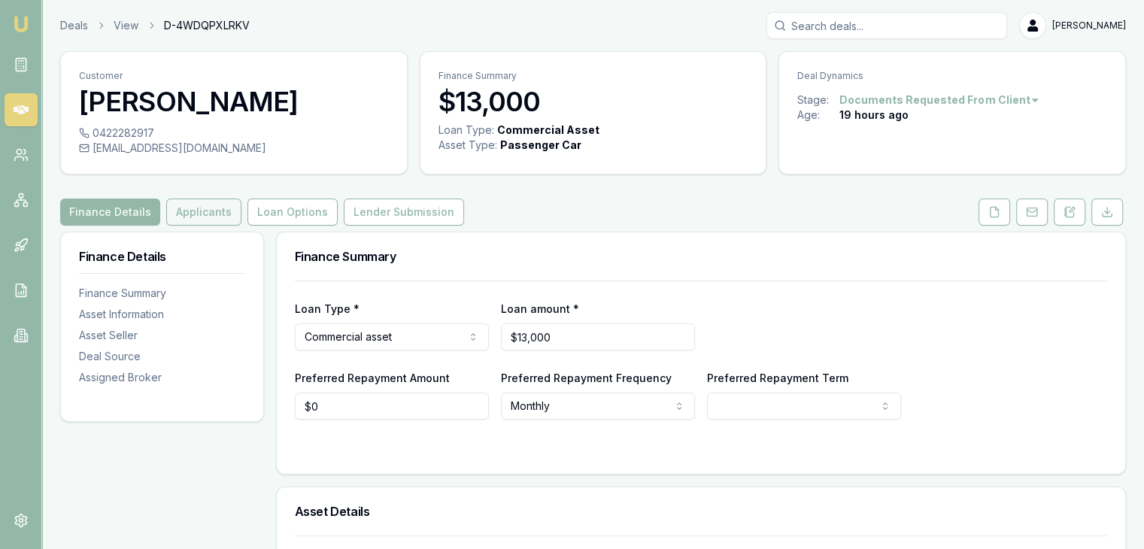
click at [190, 226] on button "Applicants" at bounding box center [203, 212] width 75 height 27
